Goal: Task Accomplishment & Management: Manage account settings

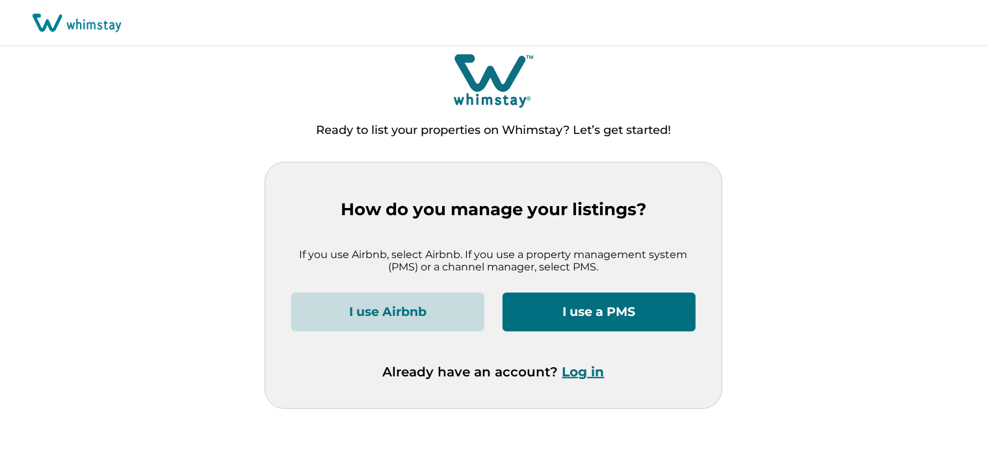
click at [591, 371] on button "Log in" at bounding box center [583, 372] width 42 height 16
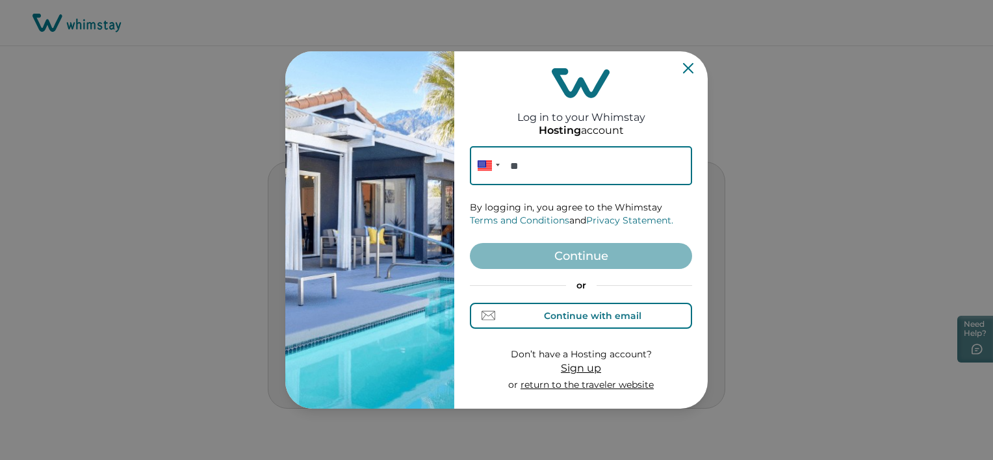
click at [569, 311] on div "Continue with email" at bounding box center [593, 316] width 98 height 10
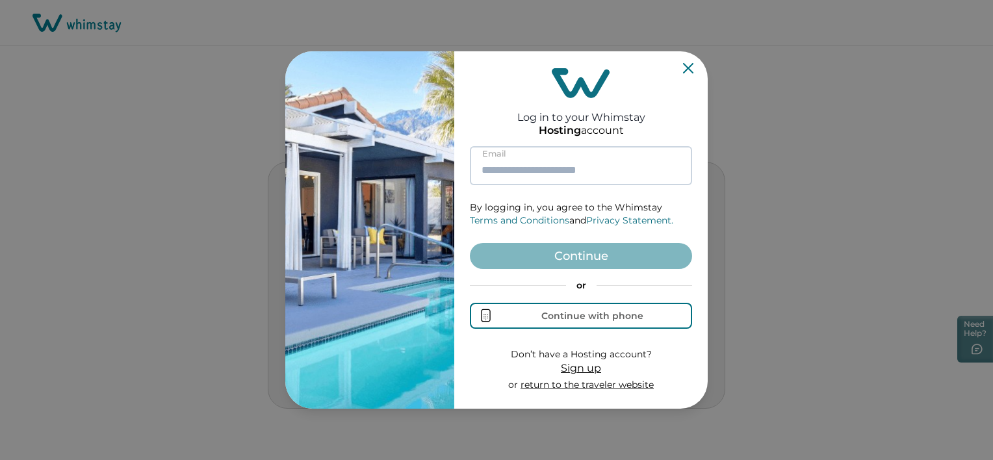
click at [574, 177] on input at bounding box center [581, 165] width 222 height 39
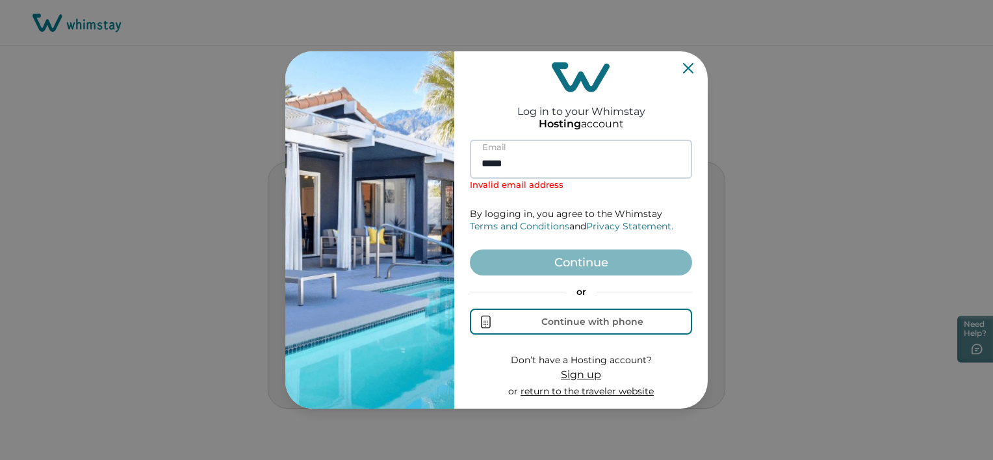
type input "**********"
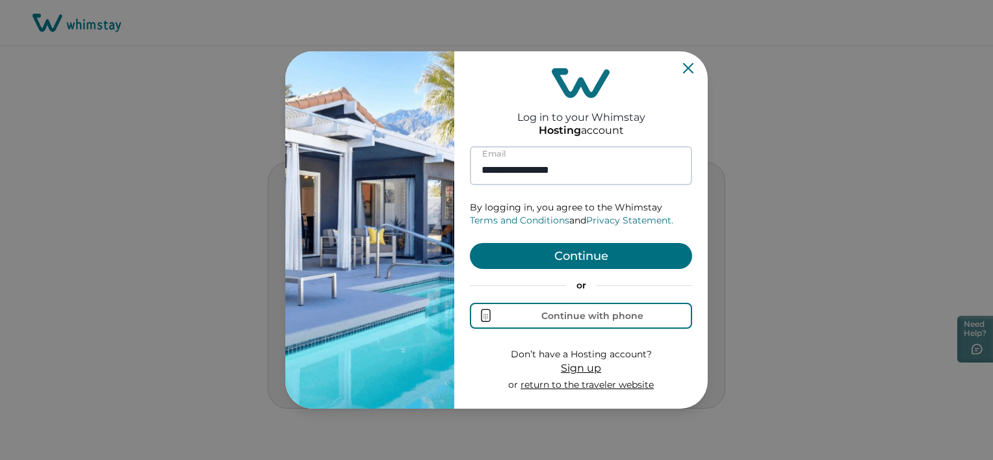
click at [470, 243] on button "Continue" at bounding box center [581, 256] width 222 height 26
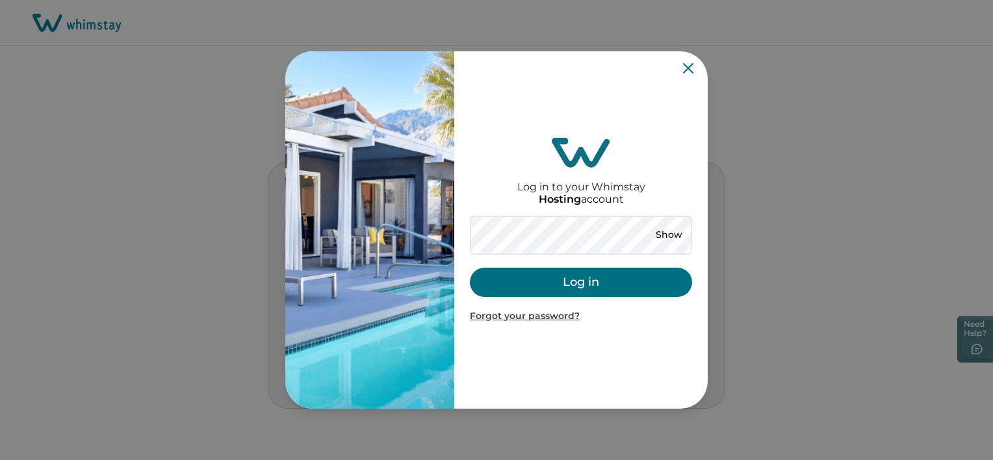
click at [485, 283] on button "Log in" at bounding box center [581, 282] width 222 height 29
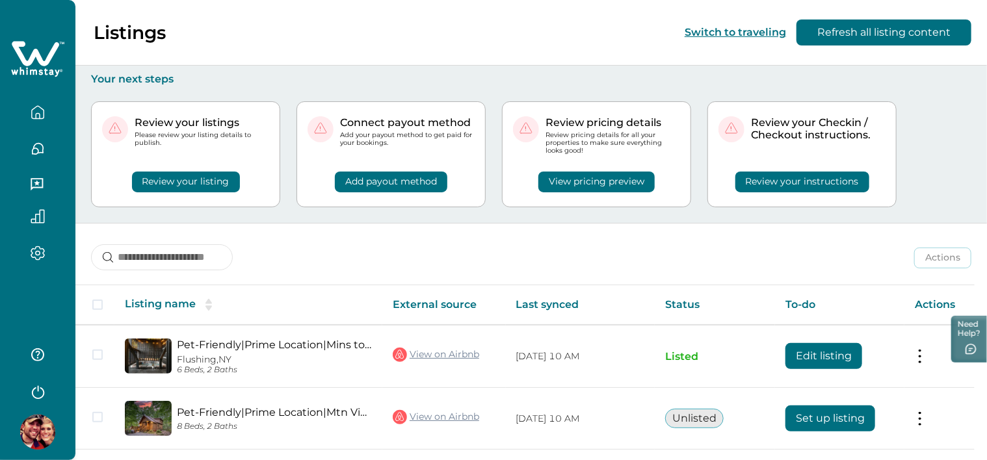
click at [627, 31] on div "Listings Switch to traveling Refresh all listing content" at bounding box center [493, 33] width 987 height 66
click at [455, 46] on div "Listings Switch to traveling Refresh all listing content" at bounding box center [493, 33] width 987 height 66
click at [449, 25] on div "Listings Switch to traveling Refresh all listing content" at bounding box center [493, 33] width 987 height 66
click at [492, 144] on div "Review your listings Please review your listing details to publish. Review your…" at bounding box center [531, 154] width 880 height 137
